Goal: Task Accomplishment & Management: Complete application form

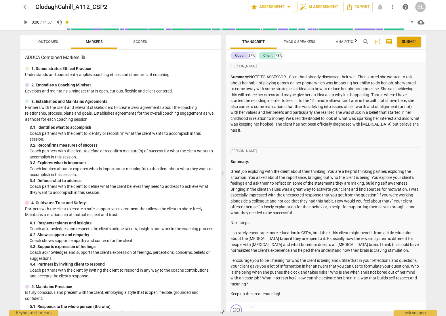
scroll to position [273, 0]
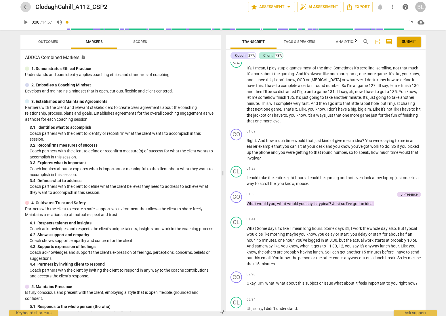
click at [26, 7] on span "arrow_back" at bounding box center [25, 6] width 7 height 7
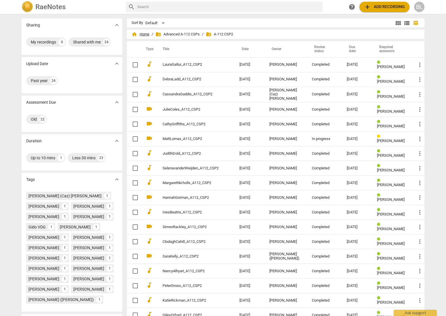
click at [142, 34] on span "home Home" at bounding box center [140, 34] width 18 height 6
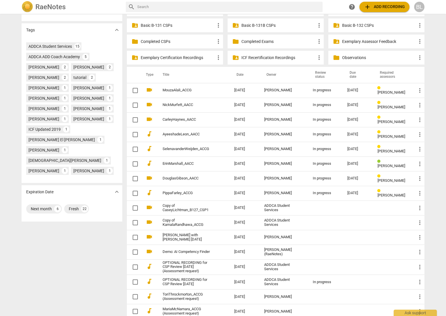
scroll to position [184, 0]
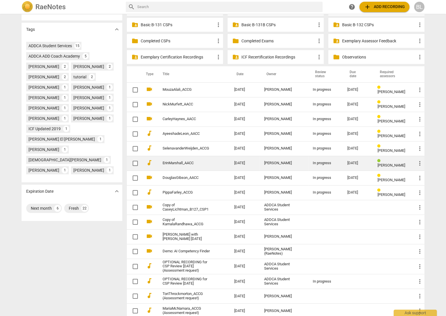
click at [386, 163] on span "[PERSON_NAME]" at bounding box center [391, 165] width 28 height 4
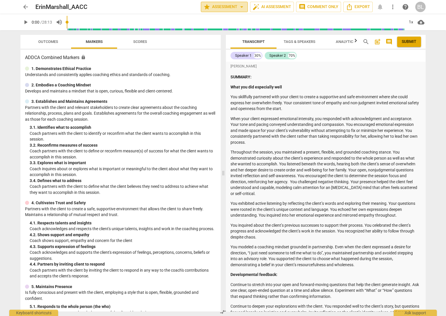
click at [230, 7] on span "star Assessment arrow_drop_down" at bounding box center [224, 6] width 42 height 7
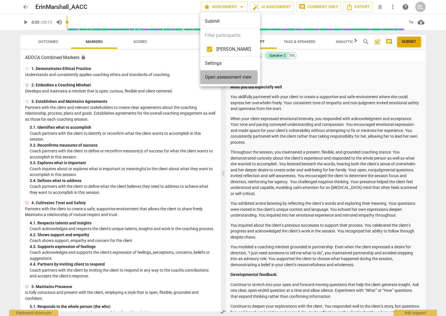
click at [220, 76] on span "Open assessment view" at bounding box center [228, 77] width 47 height 7
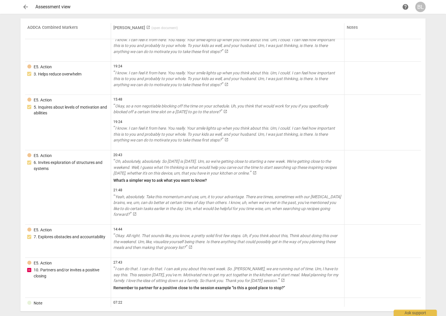
scroll to position [2209, 0]
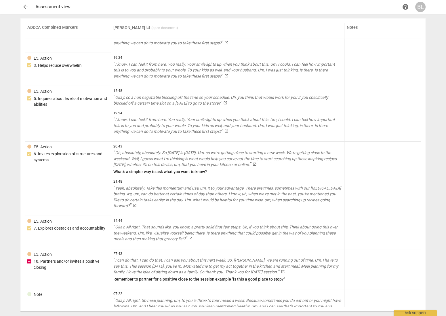
click at [27, 7] on span "arrow_back" at bounding box center [25, 6] width 7 height 7
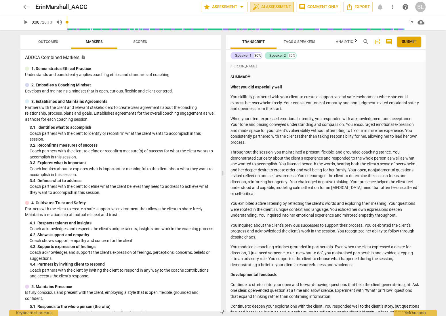
click at [273, 6] on span "auto_fix_high AI Assessment" at bounding box center [272, 6] width 39 height 7
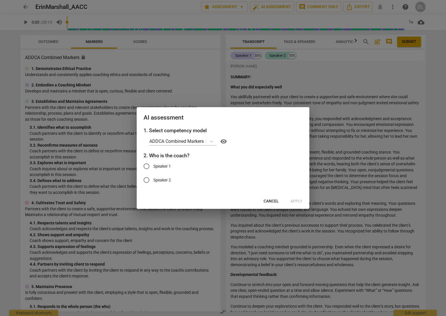
click at [146, 165] on input "Speaker 1" at bounding box center [147, 166] width 14 height 14
radio input "true"
click at [296, 201] on span "Apply" at bounding box center [296, 201] width 12 height 6
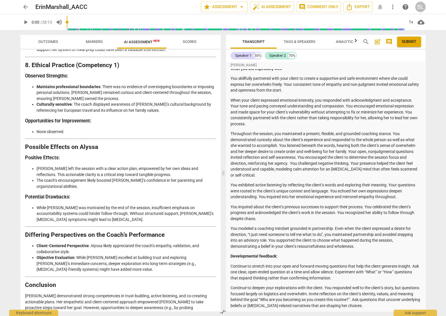
scroll to position [922, 0]
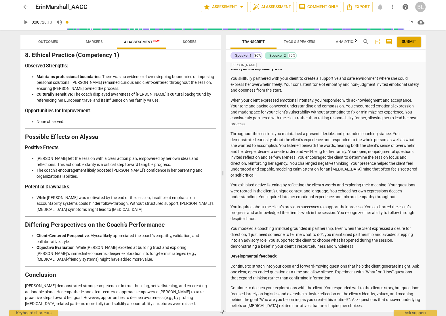
click at [211, 271] on div "Disclaimer: AI can make mistakes. Consult a qualified mentor coach before actin…" at bounding box center [120, 180] width 200 height 262
click at [316, 241] on p "You modeled a coaching mindset grounded in partnership. Even when the client ex…" at bounding box center [325, 237] width 190 height 24
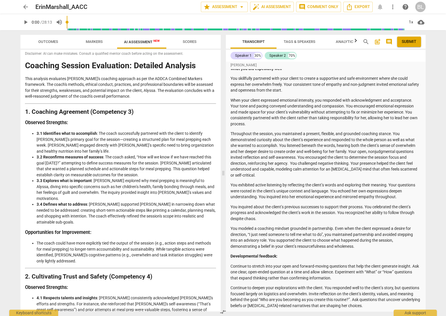
scroll to position [0, 0]
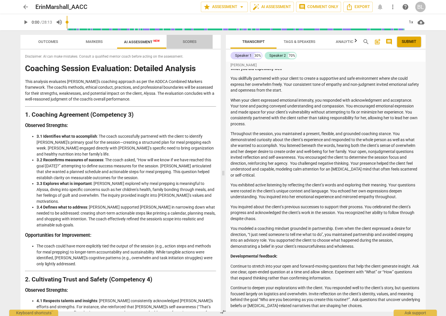
click at [192, 41] on span "Scores" at bounding box center [190, 41] width 14 height 4
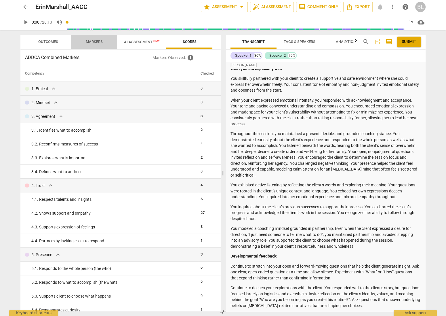
click at [97, 41] on span "Markers" at bounding box center [94, 41] width 17 height 4
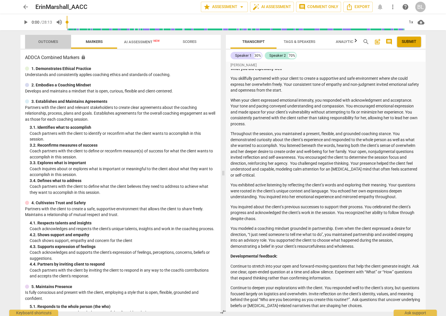
click at [47, 42] on span "Outcomes" at bounding box center [48, 41] width 20 height 4
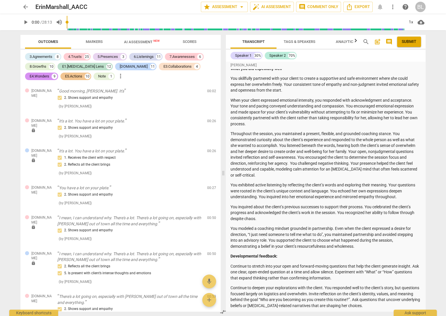
click at [98, 42] on span "Markers" at bounding box center [94, 41] width 17 height 4
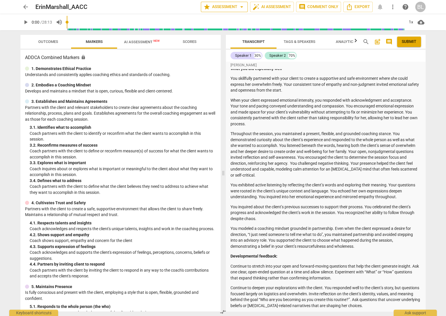
click at [225, 6] on span "star Assessment arrow_drop_down" at bounding box center [224, 6] width 42 height 7
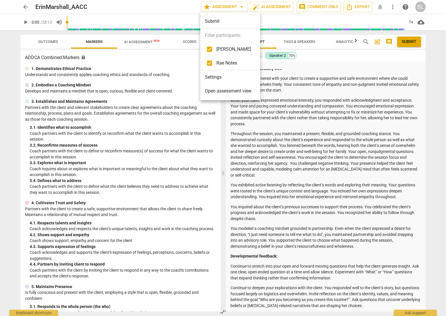
click at [227, 91] on span "Open assessment view" at bounding box center [228, 90] width 47 height 7
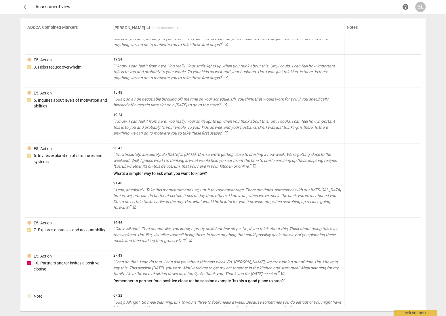
scroll to position [2219, 0]
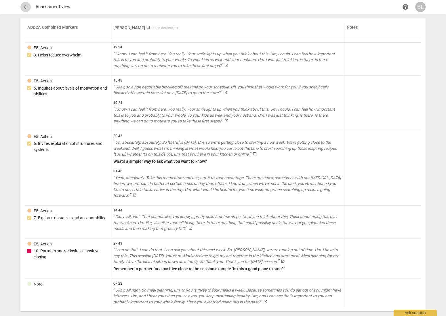
click at [28, 7] on span "arrow_back" at bounding box center [25, 6] width 7 height 7
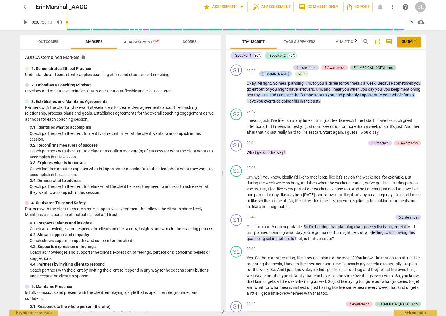
scroll to position [1566, 0]
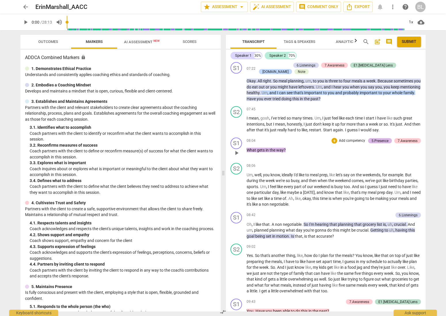
click at [382, 138] on div "5.Presence" at bounding box center [379, 140] width 17 height 5
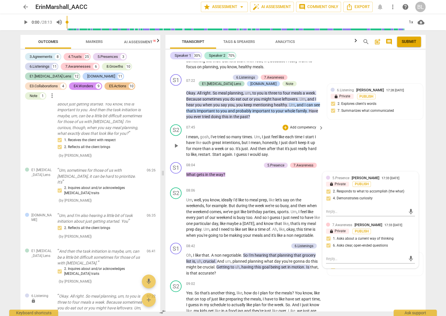
scroll to position [1969, 0]
click at [228, 162] on div "+" at bounding box center [230, 165] width 6 height 6
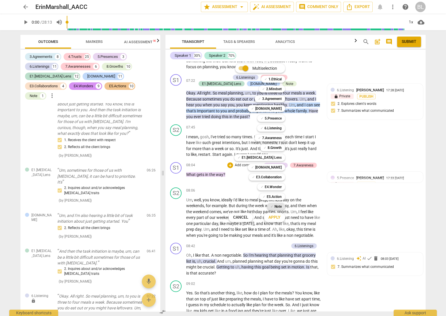
click at [279, 204] on b "Note" at bounding box center [278, 206] width 7 height 7
click at [275, 216] on span "Apply" at bounding box center [274, 217] width 12 height 6
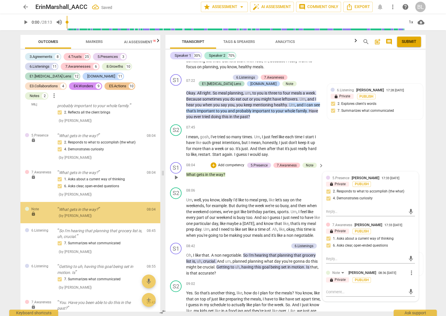
scroll to position [2541, 0]
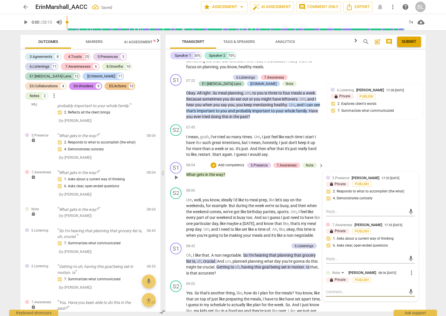
click at [382, 289] on textarea at bounding box center [366, 291] width 80 height 5
type textarea "M"
type textarea "Mo"
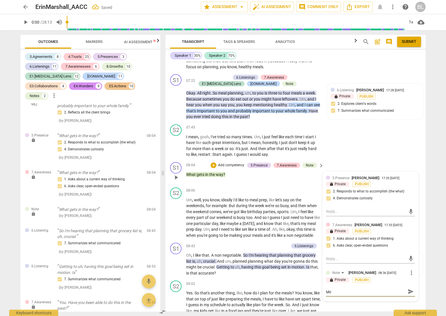
type textarea "Mor"
type textarea "More"
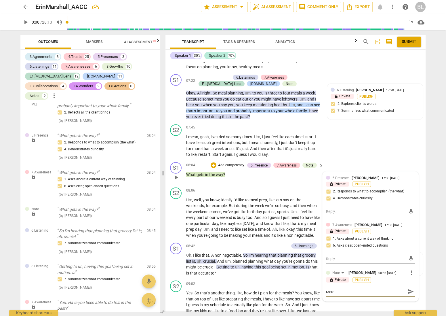
type textarea "More"
type textarea "More i"
type textarea "More im"
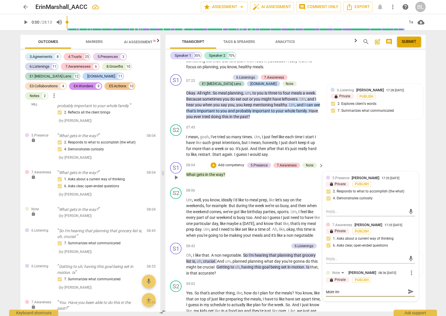
type textarea "More imp"
type textarea "More impo"
type textarea "More impor"
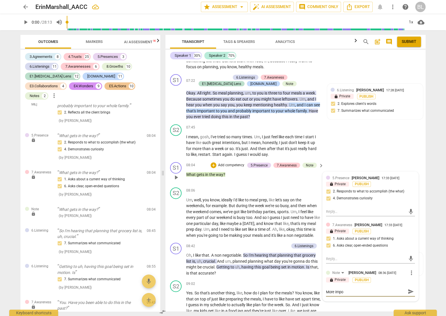
type textarea "More impor"
type textarea "More import"
type textarea "More importa"
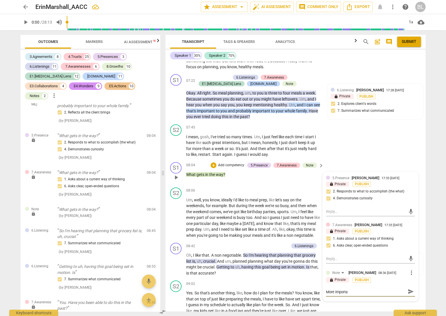
type textarea "More importan"
type textarea "More important"
type textarea "More importantl"
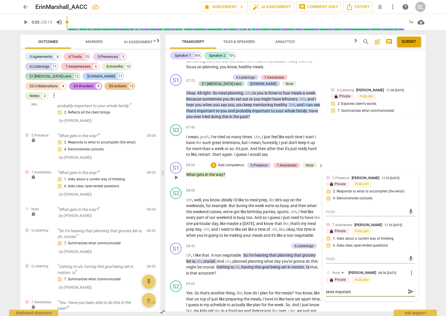
type textarea "More importantl"
type textarea "More importantly"
type textarea "More importantly,"
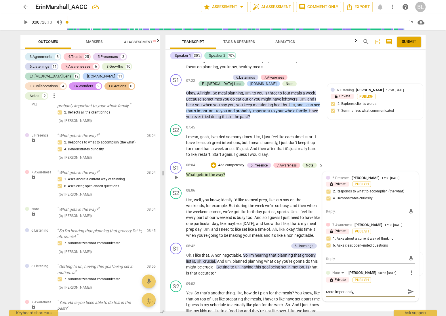
type textarea "More importantly,"
type textarea "More importantly, w"
type textarea "More importantly, wh"
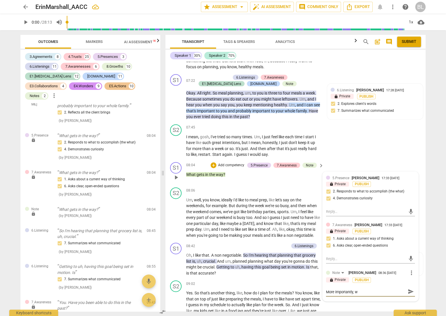
type textarea "More importantly, wh"
type textarea "More importantly, wha"
type textarea "More importantly, what"
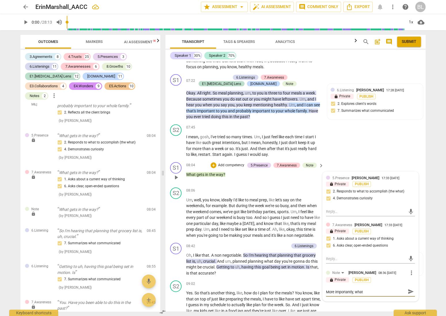
type textarea "More importantly, what"
type textarea "More importantly, what w"
type textarea "More importantly, what wo"
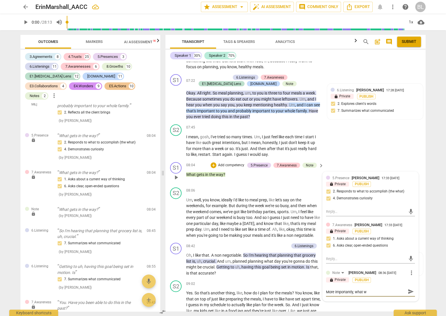
type textarea "More importantly, what wo"
type textarea "More importantly, what wor"
type textarea "More importantly, what work"
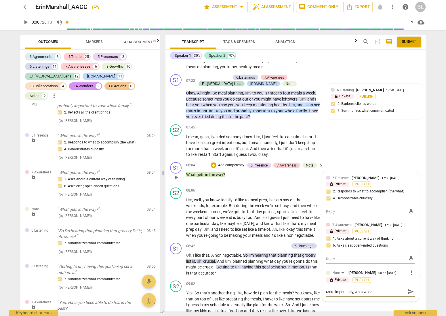
type textarea "More importantly, what worke"
type textarea "More importantly, what worked"
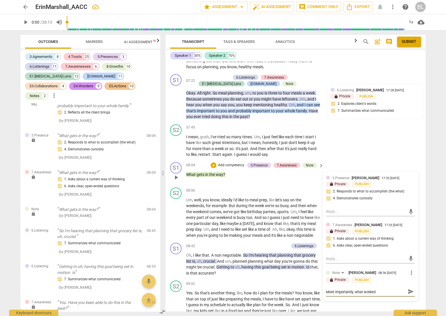
type textarea "More importantly, what worked"
type textarea "More importantly, what worked f"
type textarea "More importantly, what worked fo"
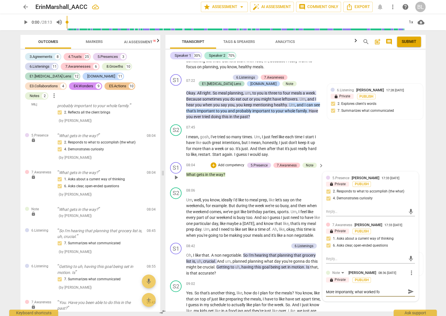
type textarea "More importantly, what worked for"
type textarea "More importantly, what worked for t"
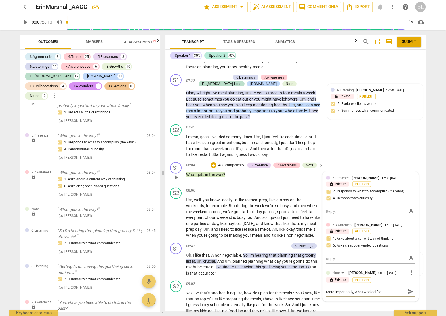
type textarea "More importantly, what worked for t"
type textarea "More importantly, what worked for th"
type textarea "More importantly, what worked for the"
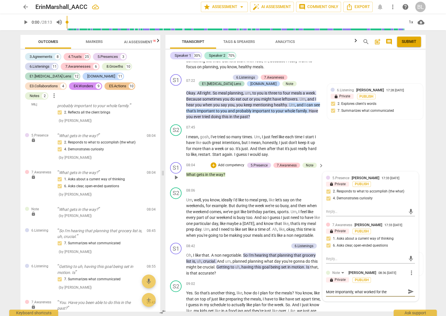
type textarea "More importantly, what worked for the"
type textarea "More importantly, what worked for the w"
type textarea "More importantly, what worked for the we"
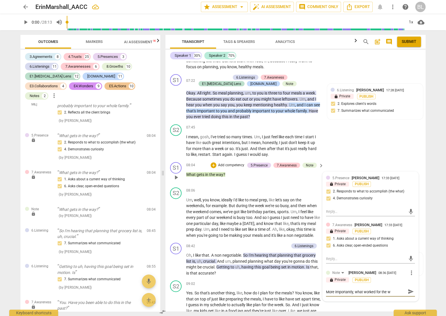
type textarea "More importantly, what worked for the we"
type textarea "More importantly, what worked for the wee"
type textarea "More importantly, what worked for the week"
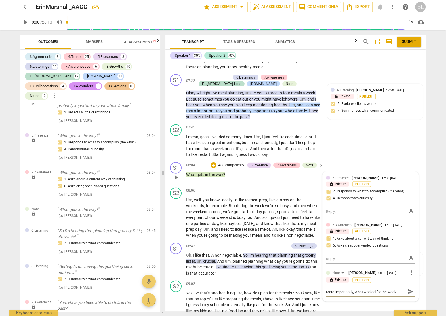
type textarea "More importantly, what worked for the week"
type textarea "More importantly, what worked for the week o"
type textarea "More importantly, what worked for the week or"
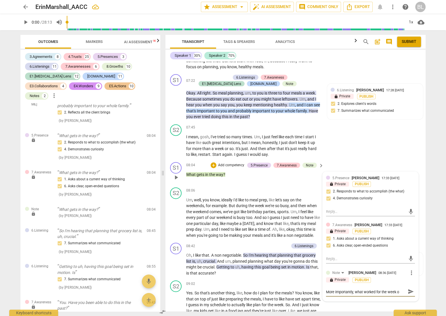
type textarea "More importantly, what worked for the week or"
type textarea "More importantly, what worked for the week or s"
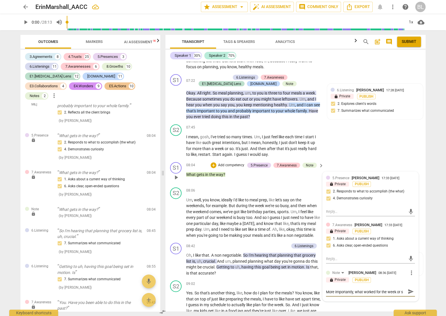
type textarea "More importantly, what worked for the week or so"
type textarea "More importantly, what worked for the week or so?"
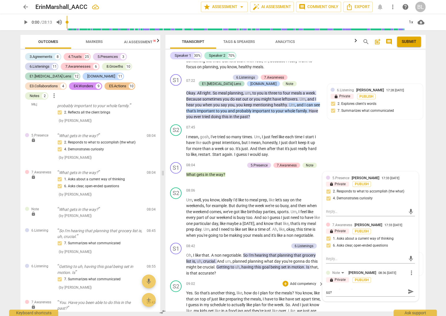
click at [377, 289] on div "S2 play_arrow pause 09:02 + Add competency keyboard_arrow_right Yes . So that's…" at bounding box center [295, 311] width 260 height 67
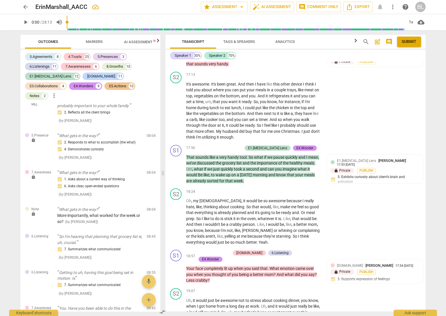
scroll to position [2834, 0]
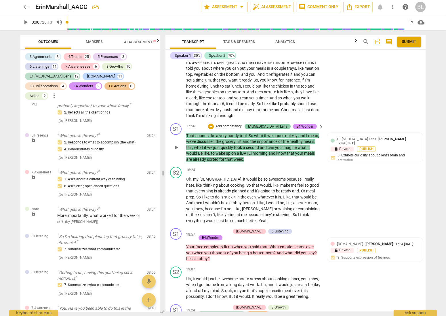
click at [281, 124] on div "E1.[MEDICAL_DATA] Lens" at bounding box center [267, 126] width 39 height 5
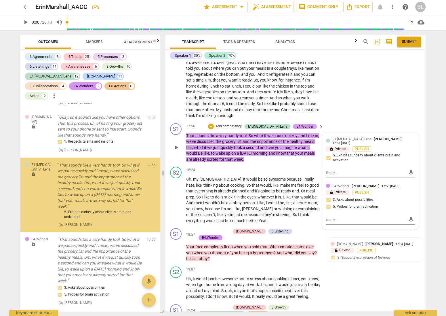
click at [306, 124] on div "E4.Wonder" at bounding box center [304, 126] width 17 height 5
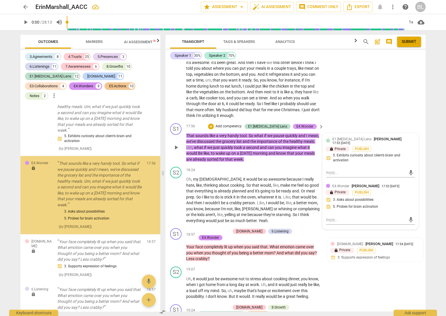
scroll to position [3851, 0]
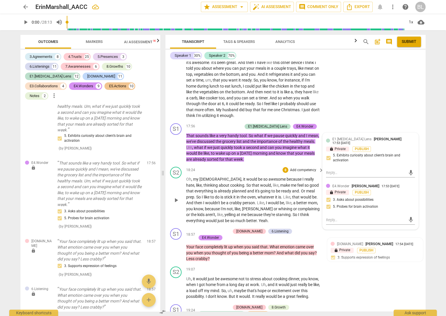
click at [300, 195] on span "would" at bounding box center [306, 197] width 12 height 5
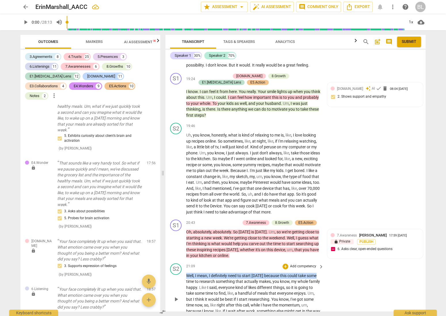
scroll to position [3076, 0]
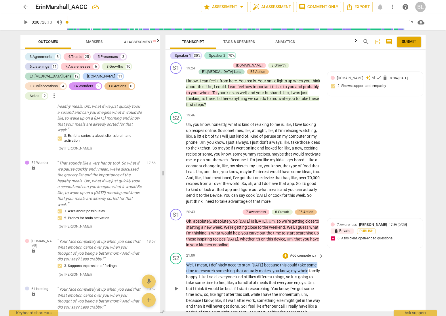
drag, startPoint x: 423, startPoint y: 247, endPoint x: 422, endPoint y: 253, distance: 6.2
click at [422, 253] on div "[PERSON_NAME] SUMMARY: What you did especially well You skillfully partnered wi…" at bounding box center [295, 186] width 260 height 249
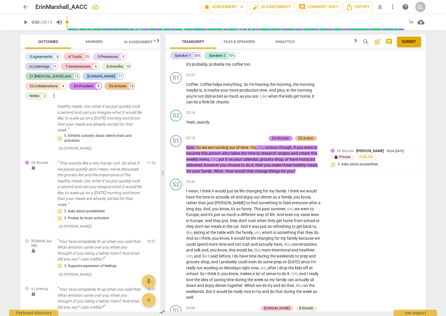
scroll to position [3430, 0]
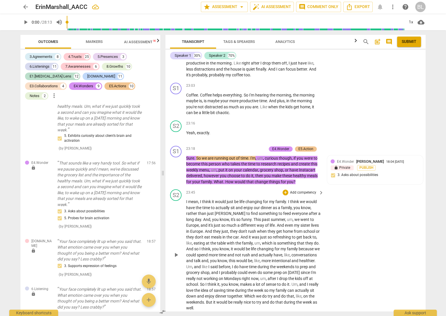
click at [347, 211] on div "S2 play_arrow pause 23:45 + Add competency keyboard_arrow_right I mean , I thin…" at bounding box center [295, 250] width 260 height 126
click at [306, 146] on div "E5.Action" at bounding box center [305, 148] width 15 height 5
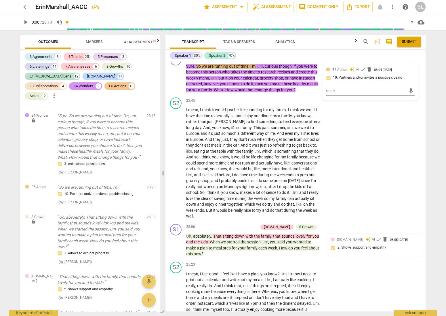
scroll to position [3589, 0]
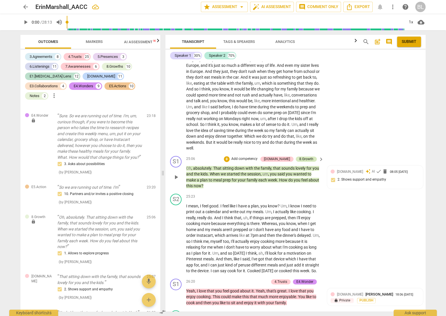
click at [306, 156] on div "8.Growth" at bounding box center [306, 158] width 14 height 5
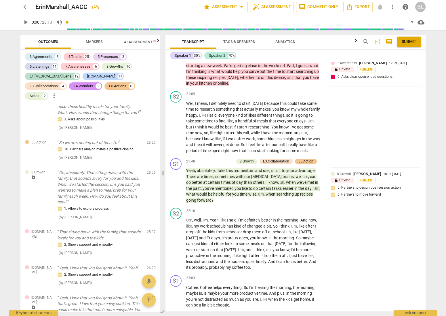
scroll to position [3219, 0]
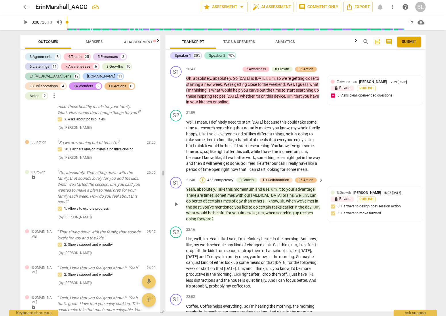
click at [203, 177] on div "+" at bounding box center [203, 180] width 6 height 6
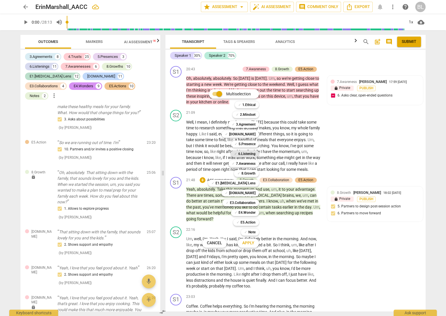
click at [247, 153] on b "6.Listening" at bounding box center [246, 153] width 17 height 7
click at [253, 243] on span "Apply" at bounding box center [248, 243] width 12 height 6
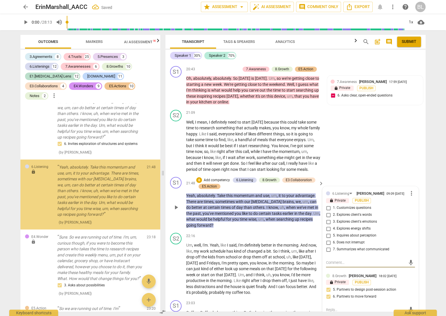
scroll to position [4802, 0]
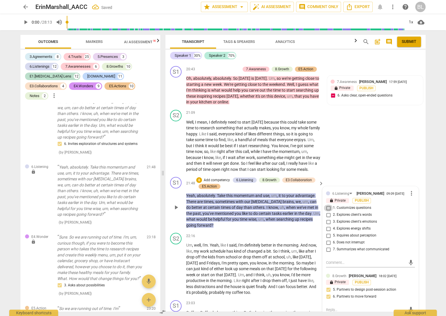
click at [325, 204] on input "1. Customizes questions" at bounding box center [328, 207] width 9 height 7
checkbox input "true"
click at [300, 243] on span "." at bounding box center [299, 245] width 2 height 5
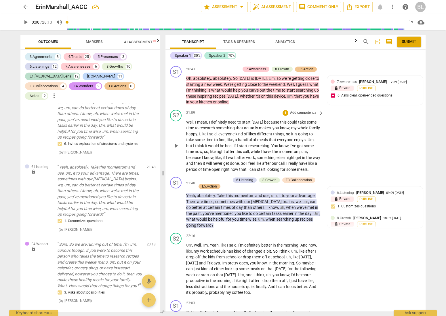
click at [359, 153] on div "S2 play_arrow pause 21:09 + Add competency keyboard_arrow_right Well , I mean ,…" at bounding box center [295, 140] width 260 height 67
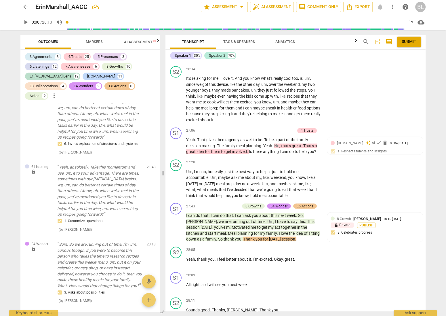
scroll to position [3913, 0]
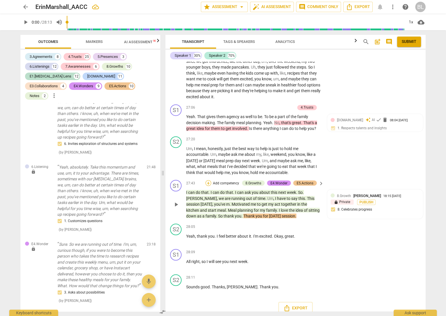
click at [207, 180] on div "+" at bounding box center [208, 183] width 6 height 6
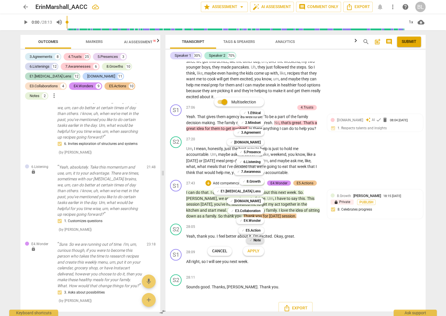
click at [256, 238] on b "Note" at bounding box center [256, 240] width 7 height 7
click at [259, 251] on span "Apply" at bounding box center [253, 251] width 12 height 6
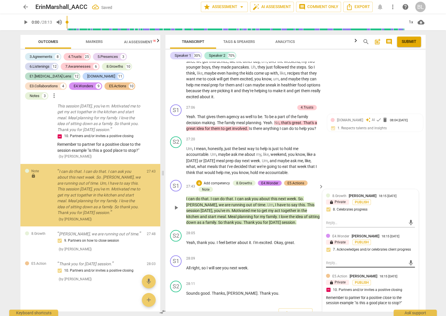
scroll to position [5560, 0]
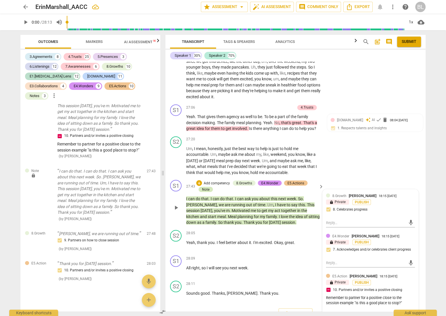
click at [206, 186] on div "Note" at bounding box center [205, 188] width 7 height 5
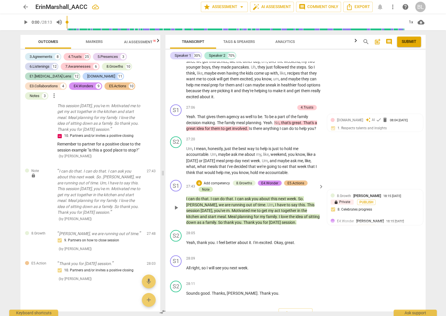
click at [206, 186] on div "Note" at bounding box center [205, 188] width 7 height 5
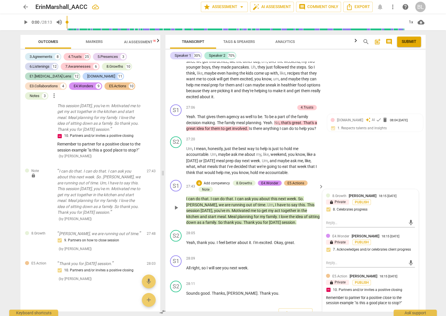
click at [381, 298] on div "Remember to partner for a positive close to the session example "is this a good…" at bounding box center [370, 300] width 89 height 11
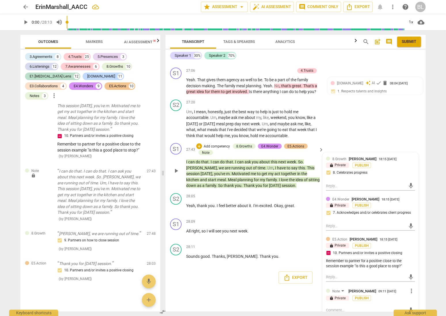
scroll to position [3952, 0]
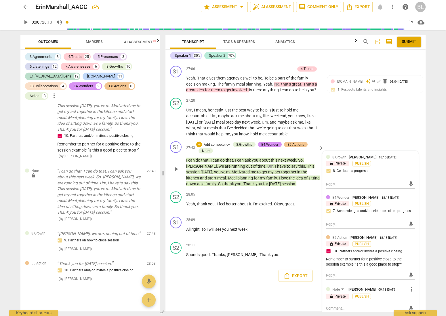
click at [378, 301] on div "mic" at bounding box center [370, 307] width 89 height 13
click at [351, 305] on textarea at bounding box center [366, 307] width 80 height 5
type textarea "R"
type textarea "Re"
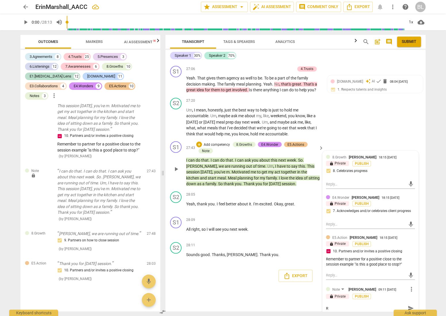
type textarea "Re"
type textarea "Rem"
type textarea "Reme"
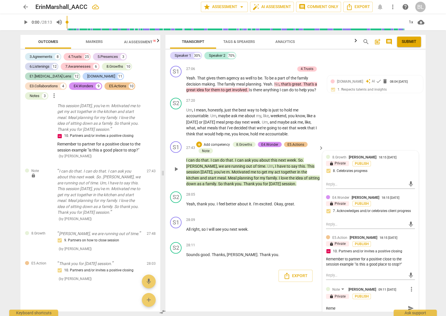
type textarea "Remem"
type textarea "Rememb"
type textarea "Remembe"
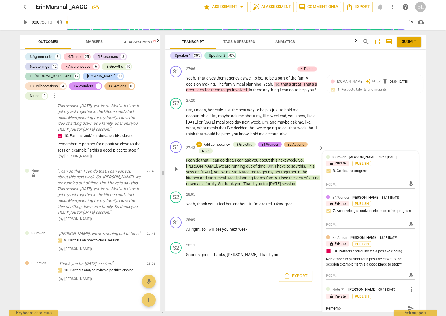
type textarea "Remembe"
type textarea "Remember"
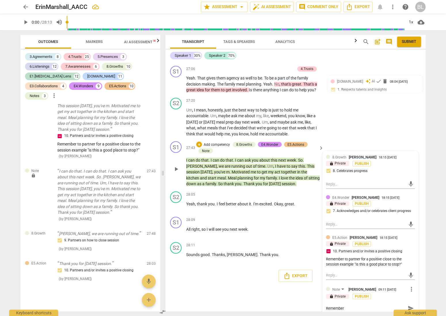
type textarea "Remember t"
type textarea "Remember to"
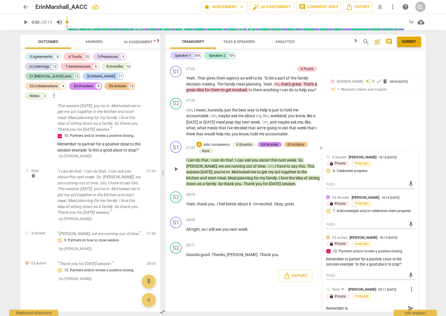
type textarea "Remember to"
type textarea "Remember to k"
type textarea "Remember to [PERSON_NAME]"
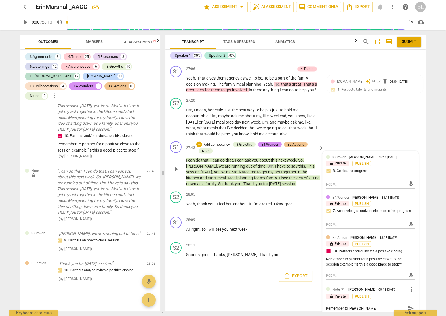
type textarea "Remember to [PERSON_NAME]"
type textarea "Remember to keep"
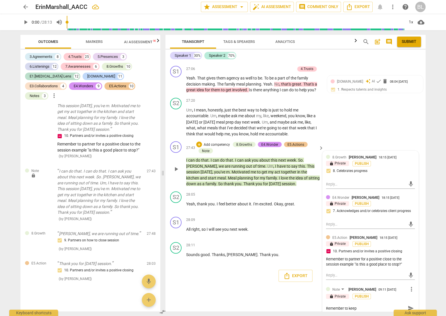
type textarea "Remember to keep"
type textarea "Remember to keep t"
type textarea "Remember to keep th"
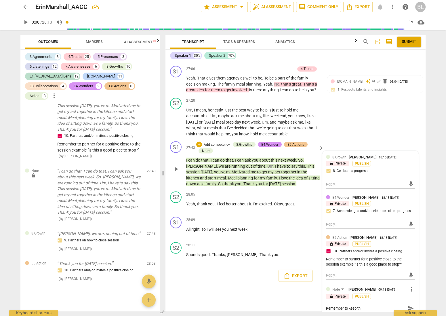
type textarea "Remember to keep the"
type textarea "Remember to keep the f"
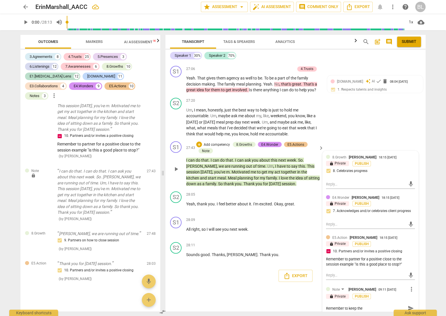
type textarea "Remember to keep the f"
type textarea "Remember to keep the fo"
type textarea "Remember to keep the foc"
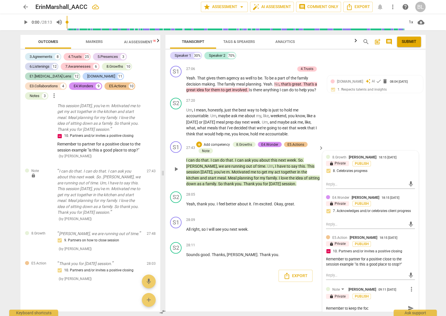
type textarea "Remember to keep the focu"
type textarea "Remember to keep the focus"
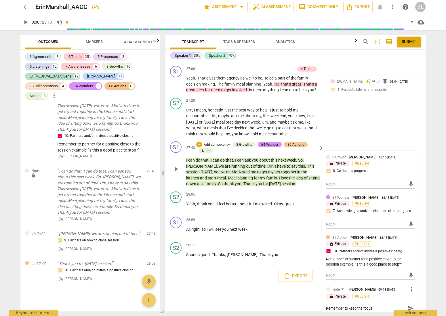
type textarea "Remember to keep the focus"
type textarea "Remember to keep the focus o"
type textarea "Remember to keep the focus on"
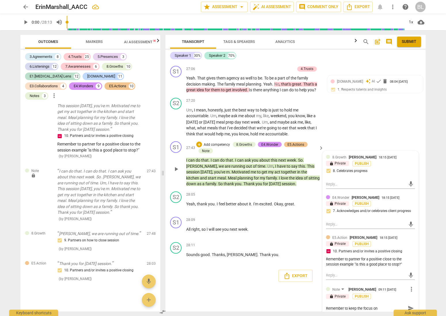
type textarea "Remember to keep the focus on"
type textarea "Remember to keep the focus on t"
type textarea "Remember to keep the focus on th"
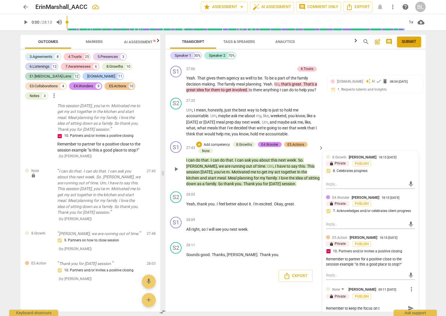
type textarea "Remember to keep the focus on th"
type textarea "Remember to keep the focus on the"
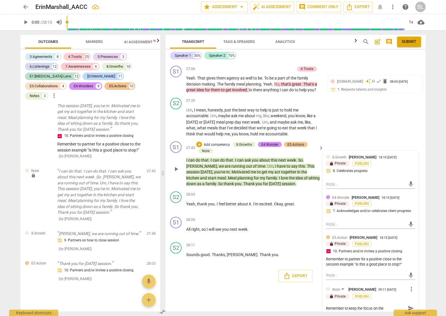
type textarea "Remember to keep the focus on the c"
type textarea "Remember to keep the focus on the cl"
type textarea "Remember to keep the focus on the cli"
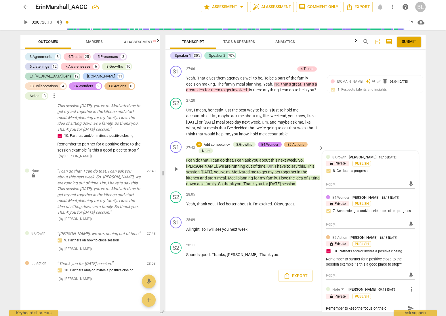
type textarea "Remember to keep the focus on the cli"
type textarea "Remember to keep the focus on the clie"
type textarea "Remember to keep the focus on the clien"
type textarea "Remember to keep the focus on the client"
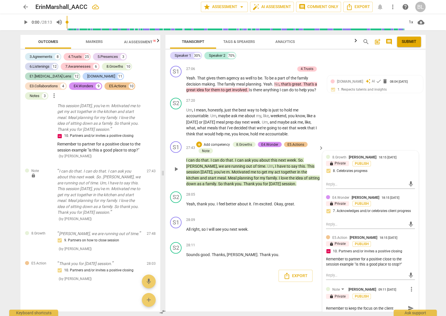
type textarea "Remember to keep the focus on the client"
type textarea "Remember to keep the focus on the client r"
type textarea "Remember to keep the focus on the client ri"
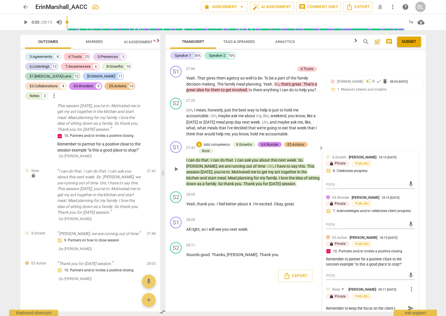
type textarea "Remember to keep the focus on the client ri"
type textarea "Remember to keep the focus on the client rig"
type textarea "Remember to keep the focus on the client righ"
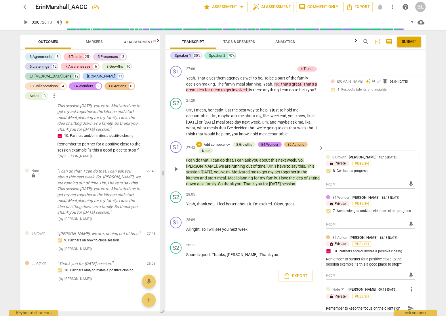
type textarea "Remember to keep the focus on the client right"
type textarea "Remember to keep the focus on the client right t"
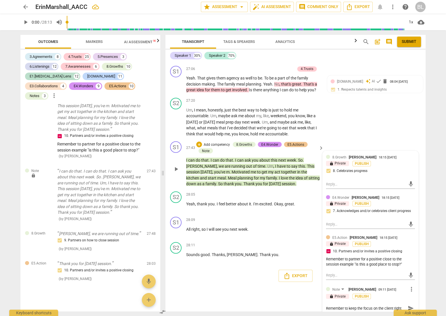
type textarea "Remember to keep the focus on the client right t"
type textarea "Remember to keep the focus on the client right th"
type textarea "Remember to keep the focus on the client right thr"
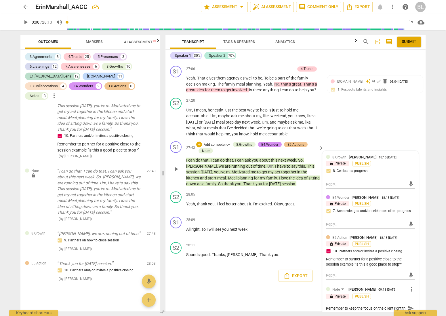
type textarea "Remember to keep the focus on the client right thr"
type textarea "Remember to keep the focus on the client right thro"
click at [292, 297] on div "[PERSON_NAME] SUMMARY: What you did especially well You skillfully partnered wi…" at bounding box center [295, 186] width 260 height 249
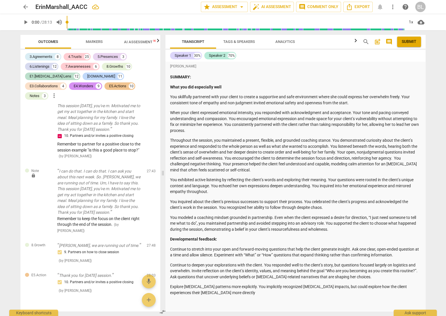
click at [378, 41] on span "post_add" at bounding box center [377, 41] width 7 height 7
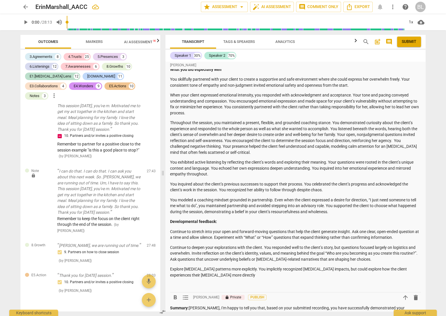
scroll to position [76, 0]
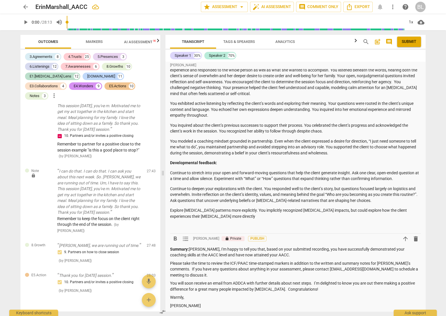
click at [178, 255] on p "Summary: [PERSON_NAME], I'm happy to tell you that, based on your submitted rec…" at bounding box center [295, 252] width 251 height 12
click at [323, 262] on p "Please take the time to review the ICF/PAAC time-stamped markers in addition to…" at bounding box center [295, 269] width 251 height 18
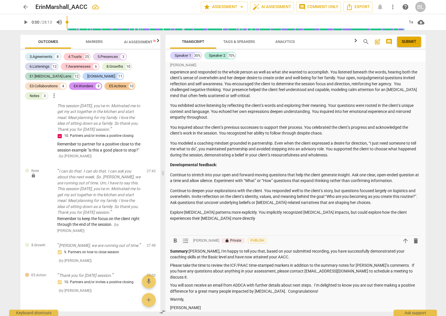
scroll to position [0, 0]
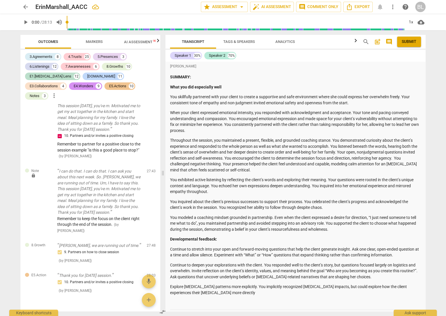
click at [408, 39] on span "Submit" at bounding box center [409, 42] width 15 height 6
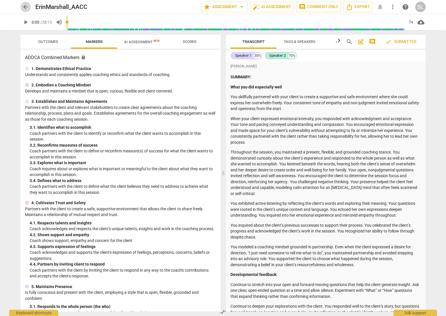
click at [22, 8] on span "arrow_back" at bounding box center [25, 6] width 10 height 7
